Goal: Find specific page/section: Find specific page/section

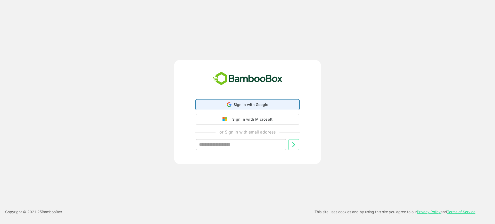
click at [263, 105] on span "Sign in with Google" at bounding box center [251, 104] width 35 height 4
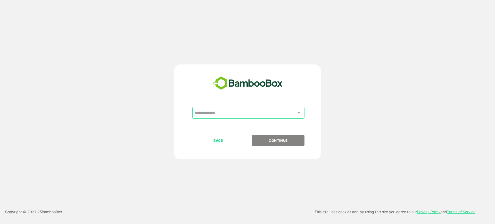
click at [265, 110] on input "text" at bounding box center [248, 113] width 110 height 10
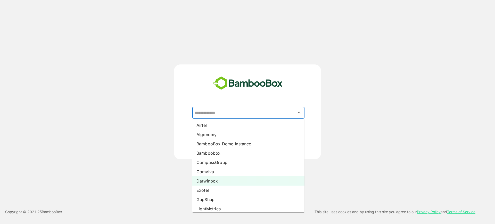
click at [225, 181] on li "Darwinbox" at bounding box center [248, 180] width 112 height 9
type input "*********"
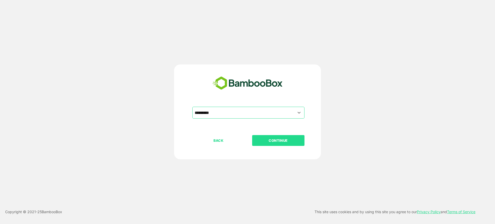
click at [287, 138] on p "CONTINUE" at bounding box center [279, 141] width 52 height 6
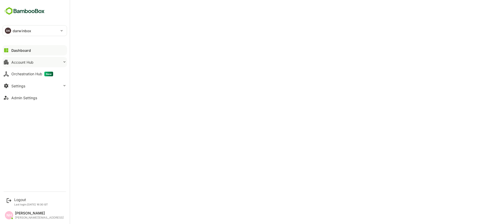
click at [31, 61] on div "Account Hub" at bounding box center [22, 62] width 22 height 4
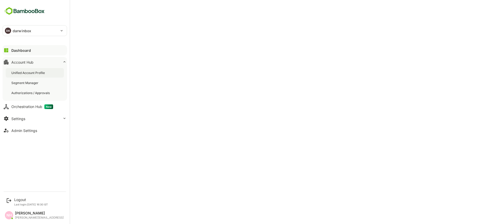
click at [39, 72] on div "Unified Account Profile" at bounding box center [28, 73] width 35 height 4
click at [13, 61] on div "Account Hub" at bounding box center [22, 62] width 23 height 4
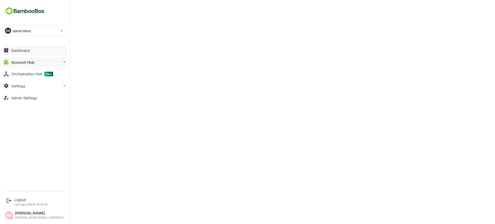
click at [21, 54] on button "Dashboard" at bounding box center [35, 50] width 64 height 10
click at [20, 62] on div "Account Hub" at bounding box center [22, 62] width 23 height 4
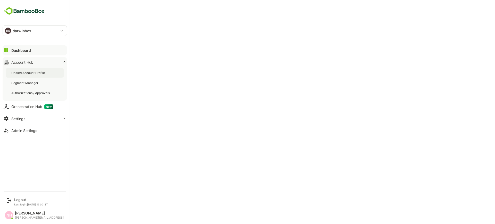
click at [26, 71] on div "Unified Account Profile" at bounding box center [28, 73] width 35 height 4
